Goal: Task Accomplishment & Management: Manage account settings

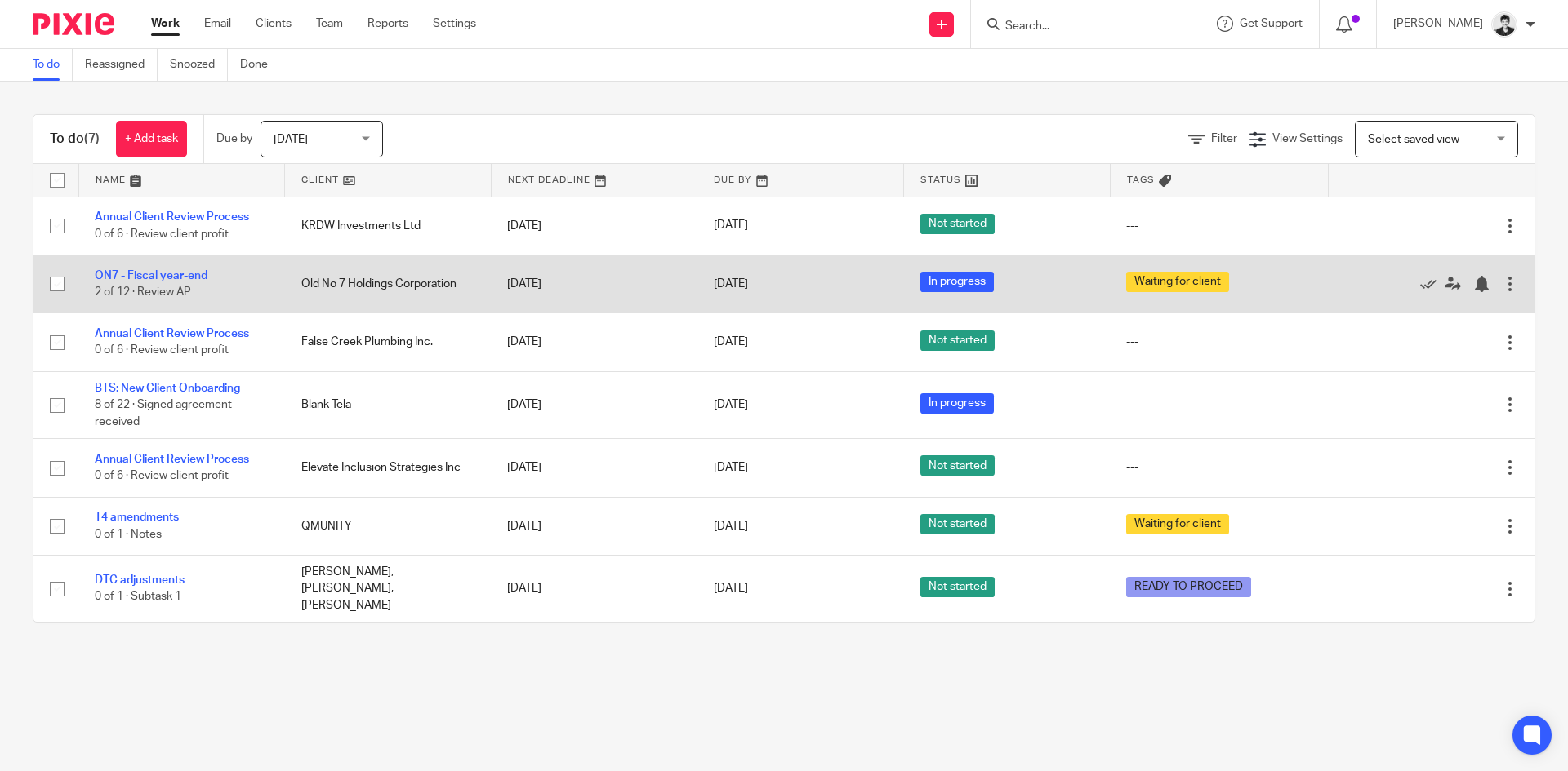
click at [204, 282] on td "ON7 - Fiscal year-end 2 of 12 · Review AP" at bounding box center [181, 283] width 207 height 58
click at [195, 272] on link "ON7 - Fiscal year-end" at bounding box center [151, 276] width 113 height 11
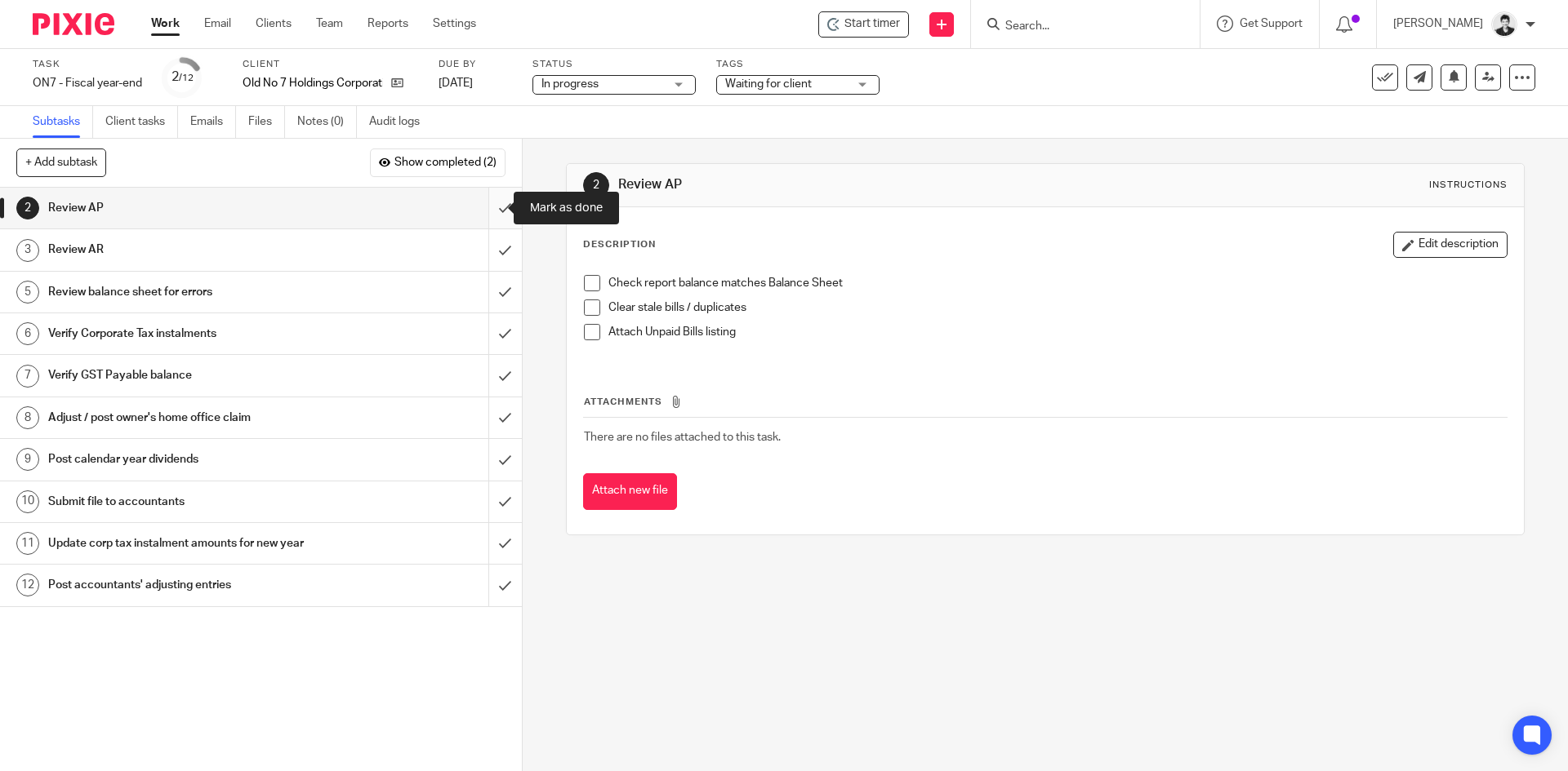
click at [489, 208] on input "submit" at bounding box center [261, 208] width 522 height 41
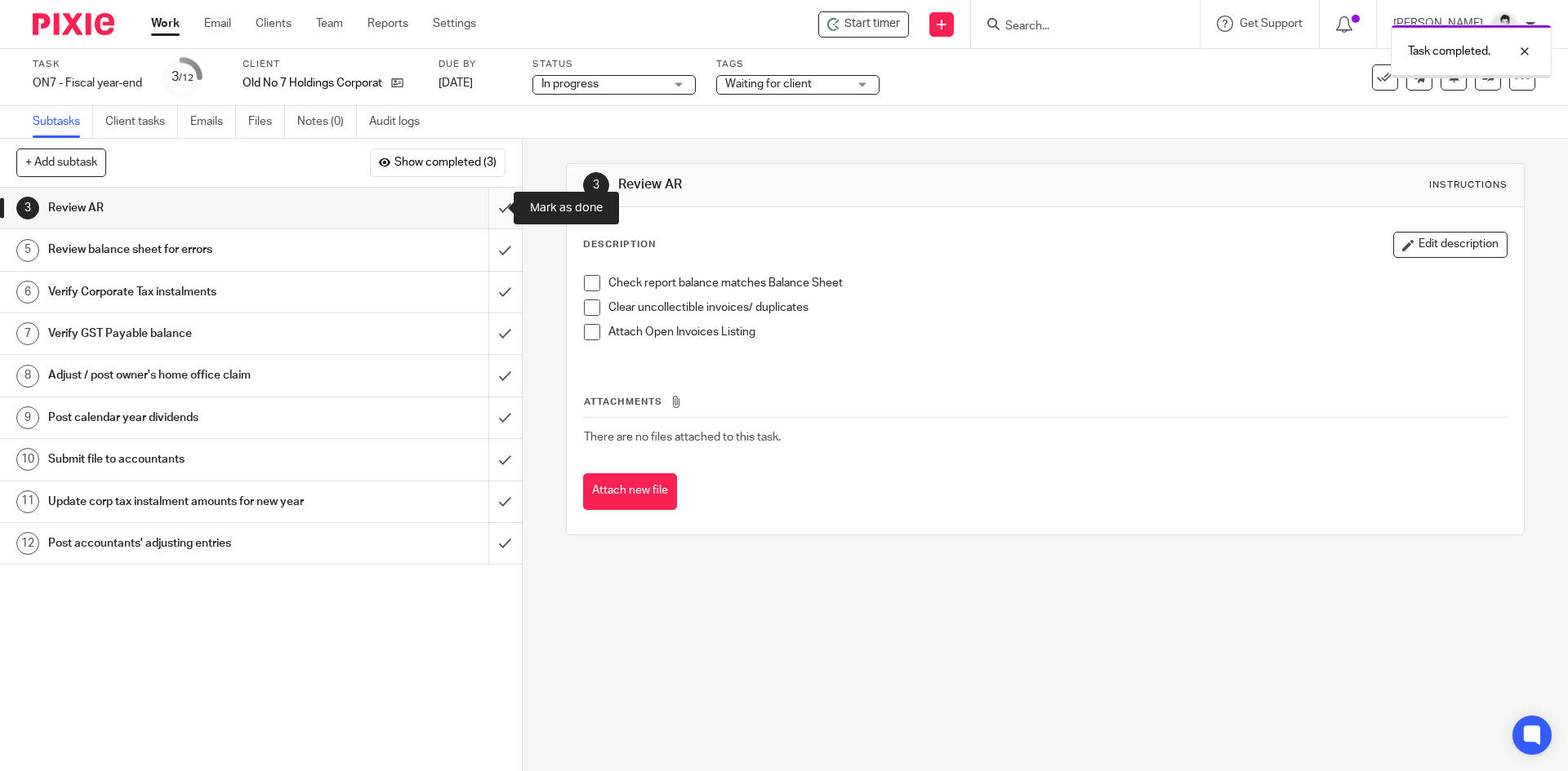
click at [489, 209] on input "submit" at bounding box center [261, 208] width 522 height 41
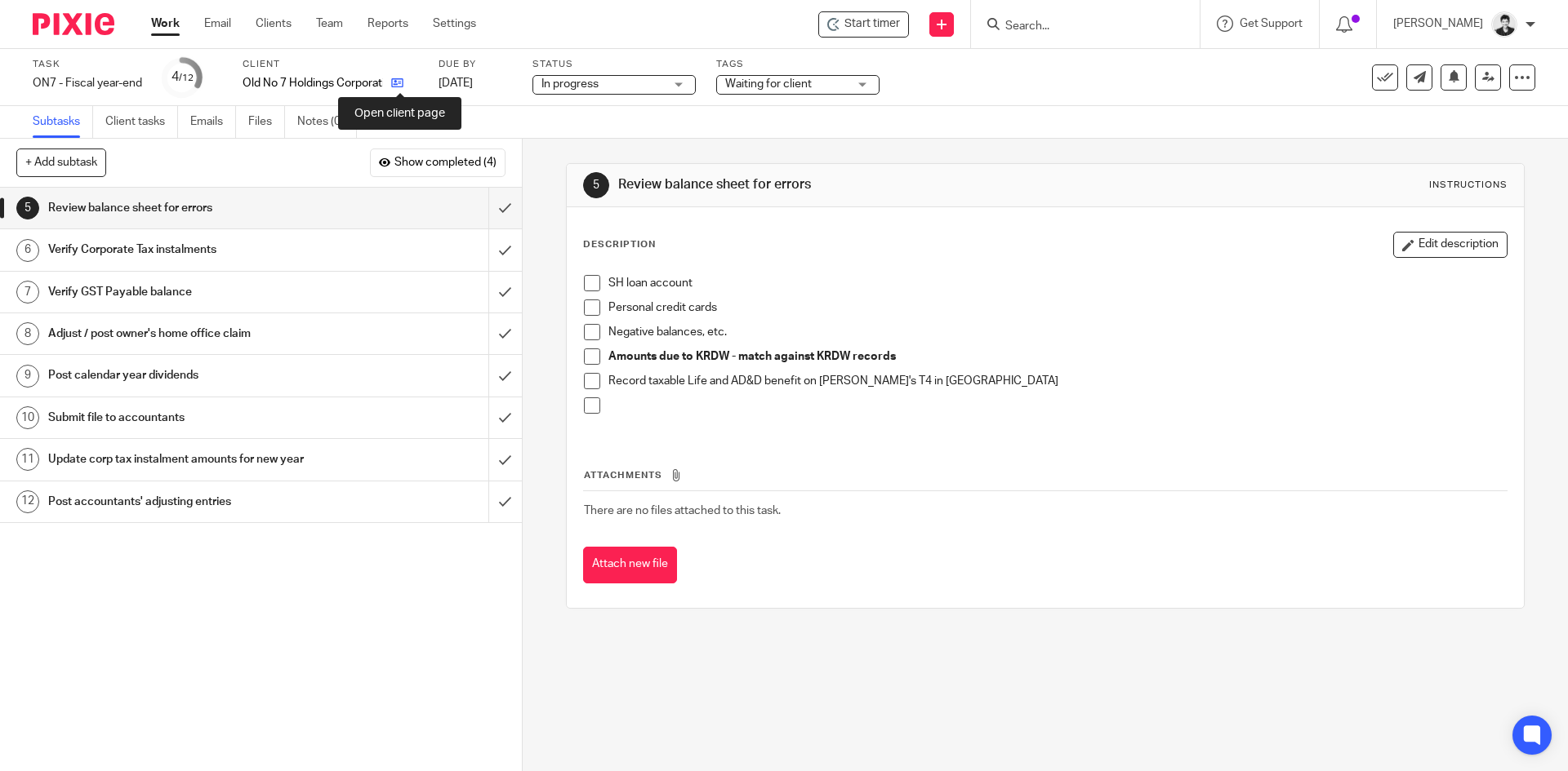
click at [400, 82] on icon at bounding box center [397, 82] width 12 height 12
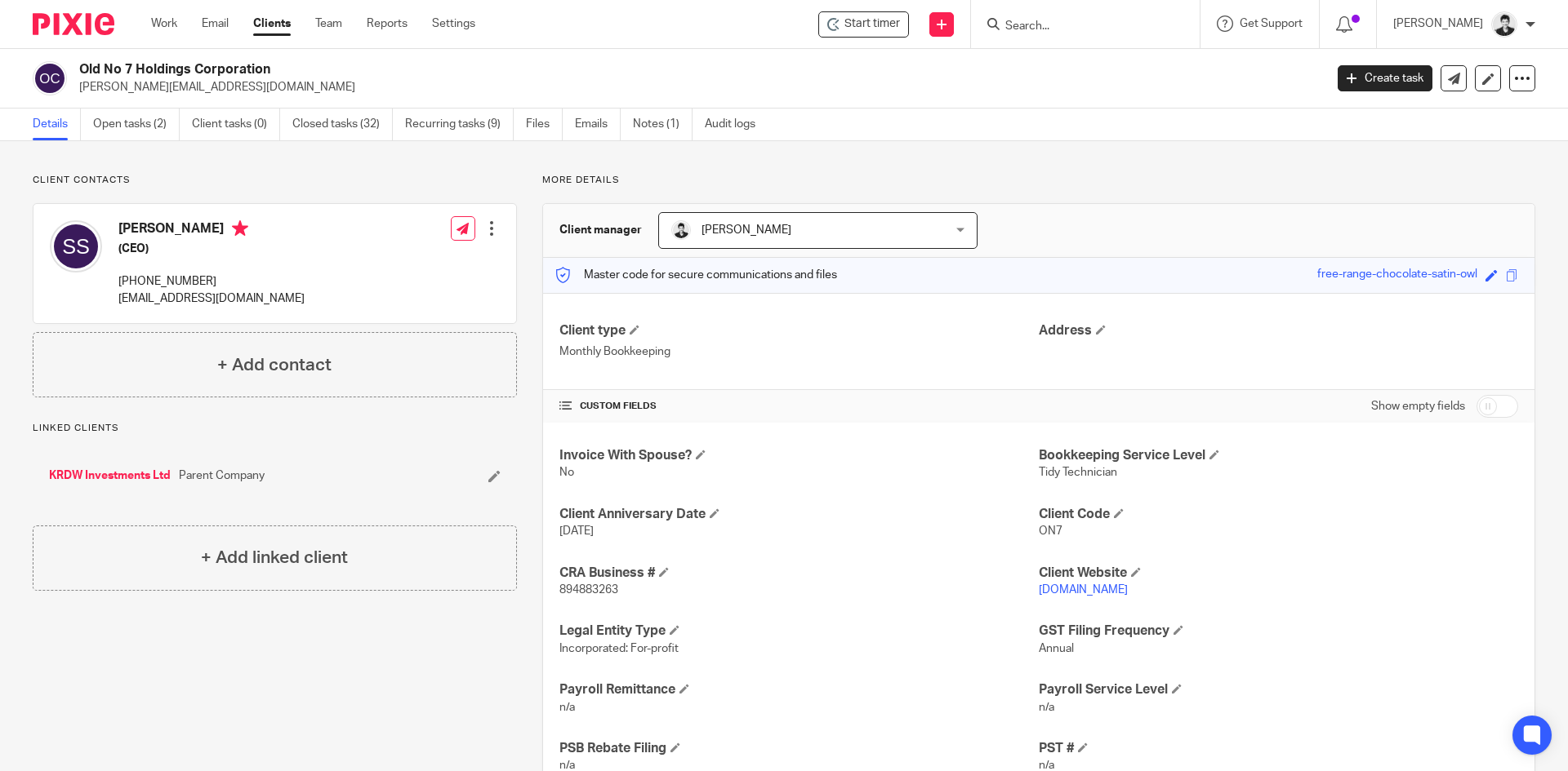
drag, startPoint x: 136, startPoint y: 128, endPoint x: 133, endPoint y: 142, distance: 14.3
click at [134, 128] on link "Open tasks (2)" at bounding box center [136, 124] width 87 height 32
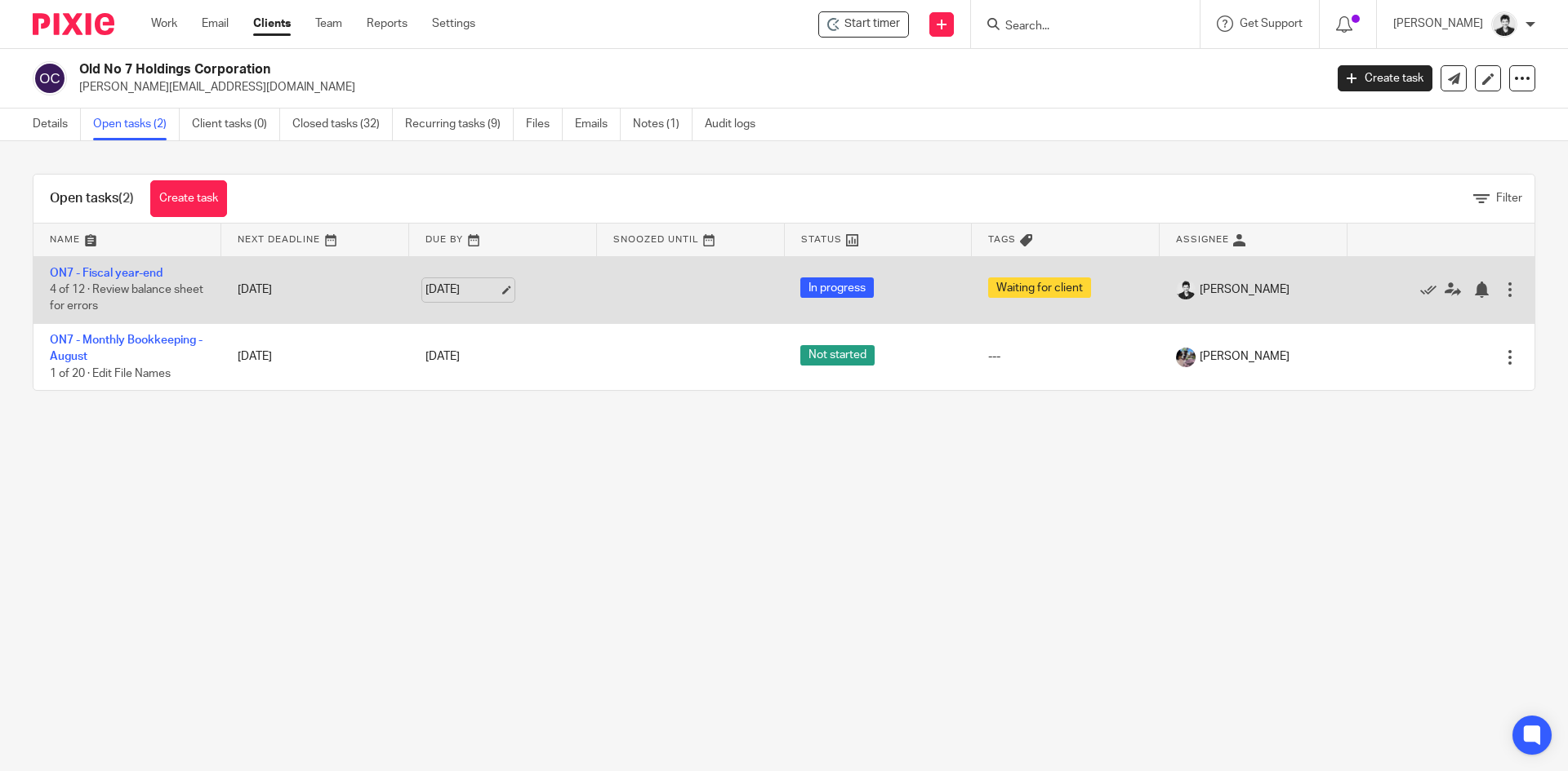
click at [477, 287] on link "[DATE]" at bounding box center [462, 290] width 74 height 17
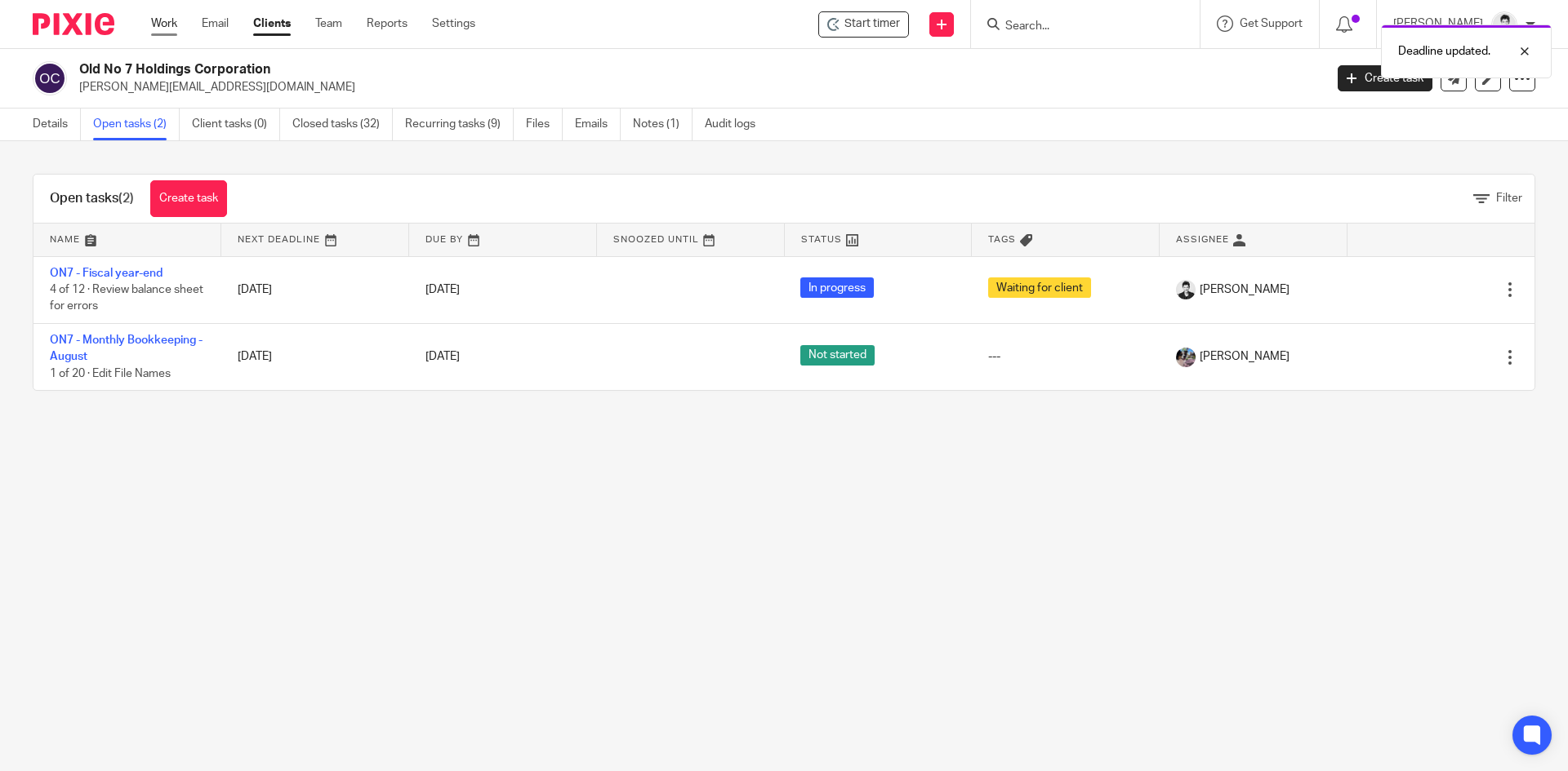
click at [167, 24] on link "Work" at bounding box center [164, 24] width 26 height 16
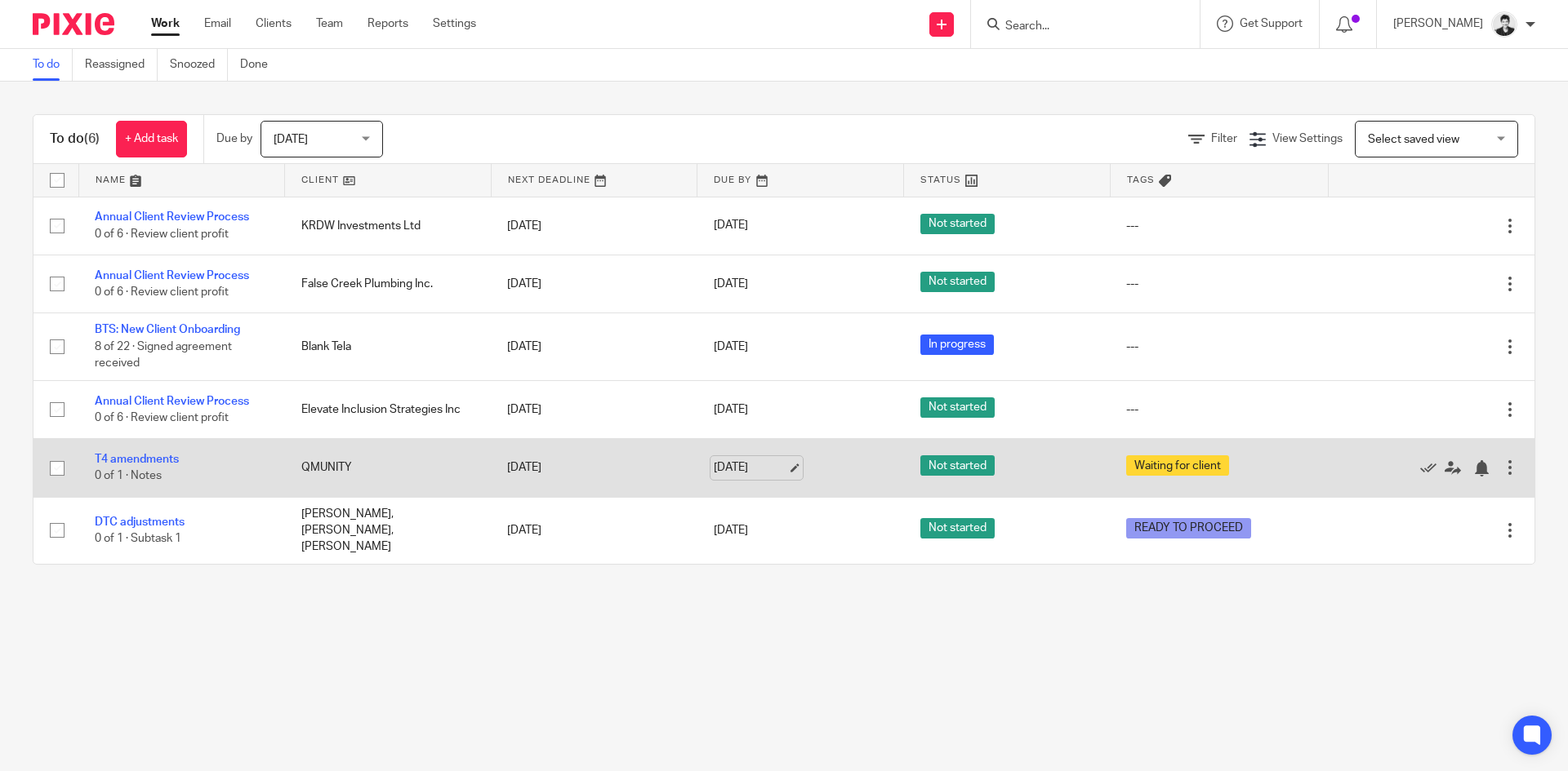
click at [735, 463] on link "[DATE]" at bounding box center [750, 468] width 74 height 17
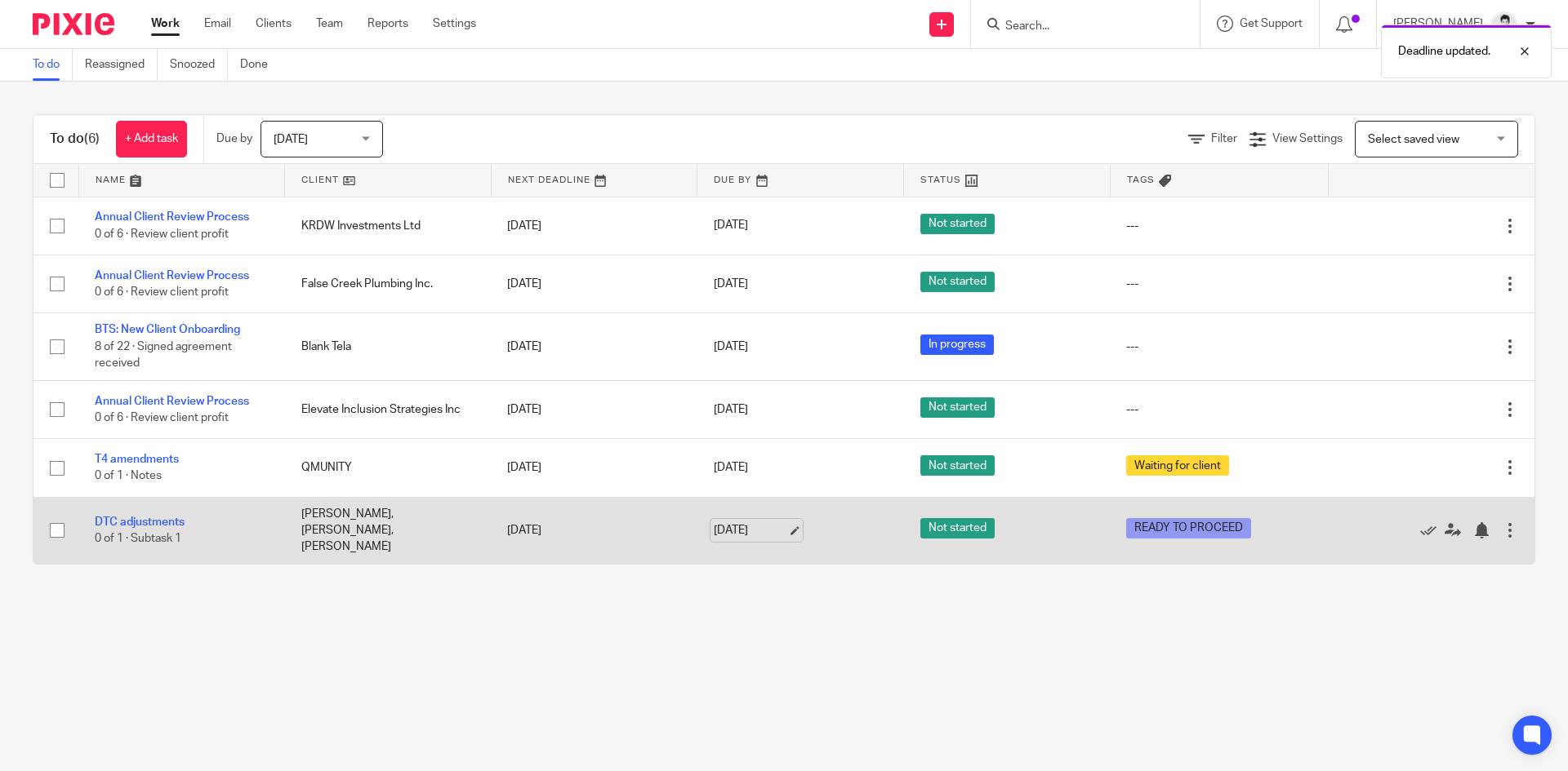
click at [761, 532] on link "[DATE]" at bounding box center [750, 531] width 74 height 17
